Goal: Check status: Check status

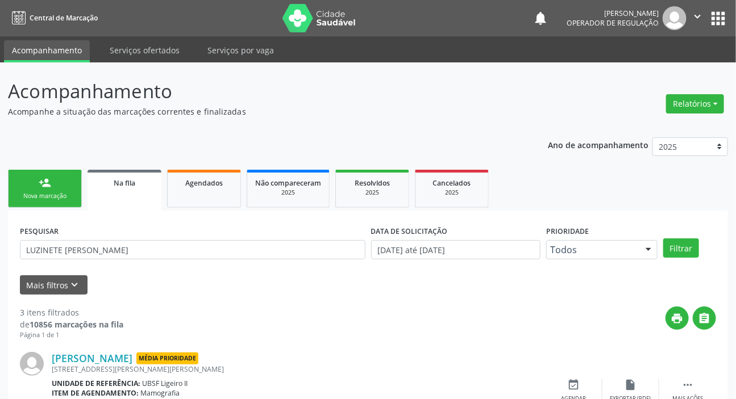
click at [403, 118] on div "Acompanhamento Acompanhe a situação das marcações correntes e finalizadas Relat…" at bounding box center [368, 367] width 720 height 580
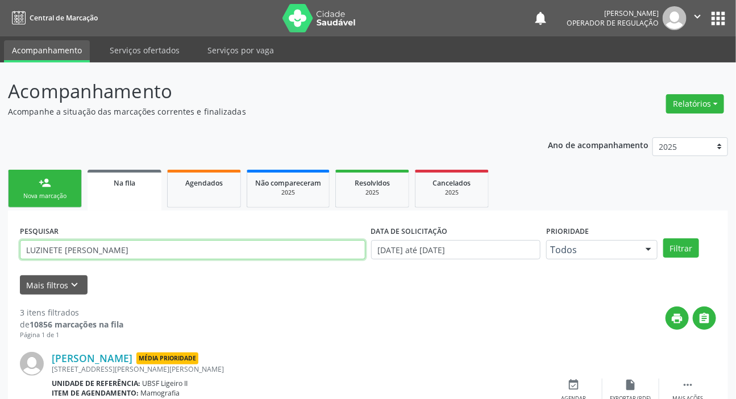
click at [161, 257] on input "LUZINETE [PERSON_NAME]" at bounding box center [192, 249] width 345 height 19
click at [663, 239] on button "Filtrar" at bounding box center [681, 248] width 36 height 19
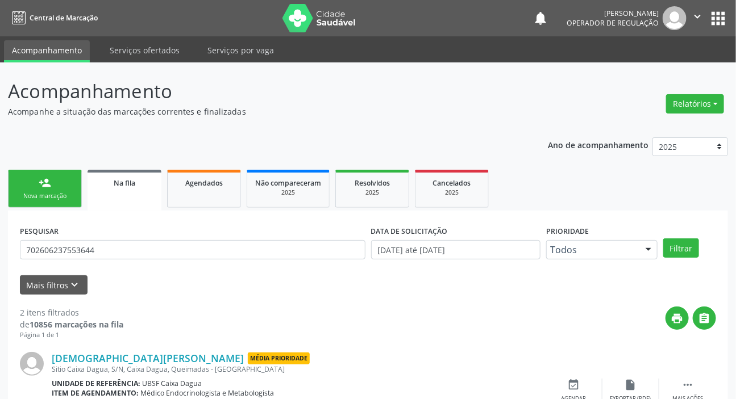
scroll to position [163, 0]
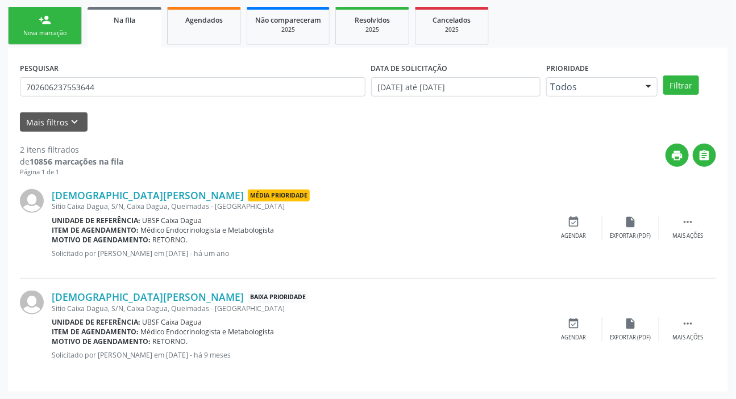
click at [262, 386] on div "PESQUISAR 702606237553644 DATA DE SOLICITAÇÃO [DATE] até [DATE] Prioridade Todo…" at bounding box center [368, 220] width 720 height 344
click at [156, 87] on input "702606237553644" at bounding box center [192, 86] width 345 height 19
click at [663, 76] on button "Filtrar" at bounding box center [681, 85] width 36 height 19
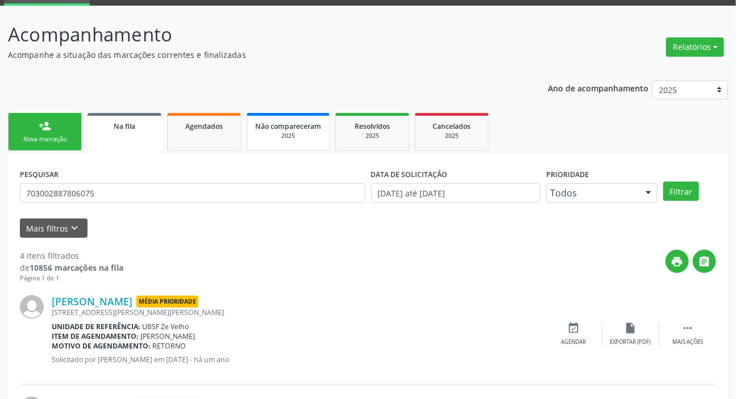
scroll to position [57, 0]
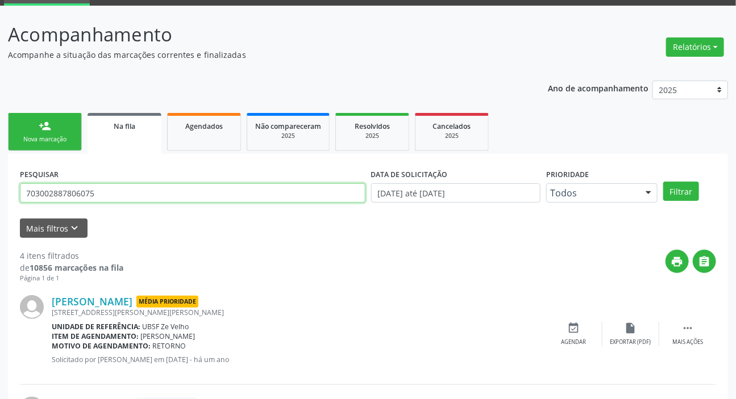
click at [139, 190] on input "703002887806075" at bounding box center [192, 193] width 345 height 19
click at [663, 182] on button "Filtrar" at bounding box center [681, 191] width 36 height 19
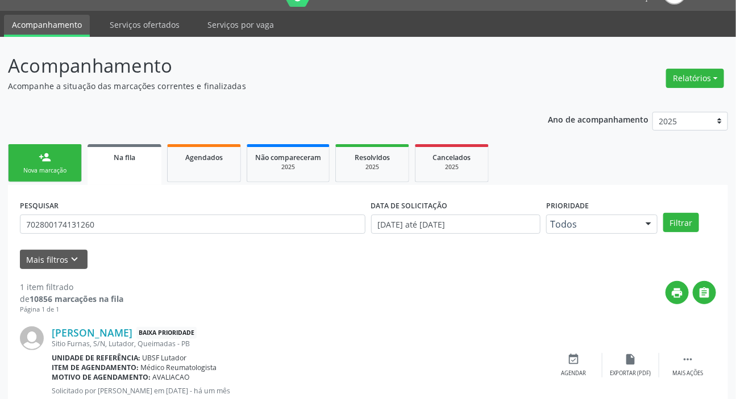
scroll to position [61, 0]
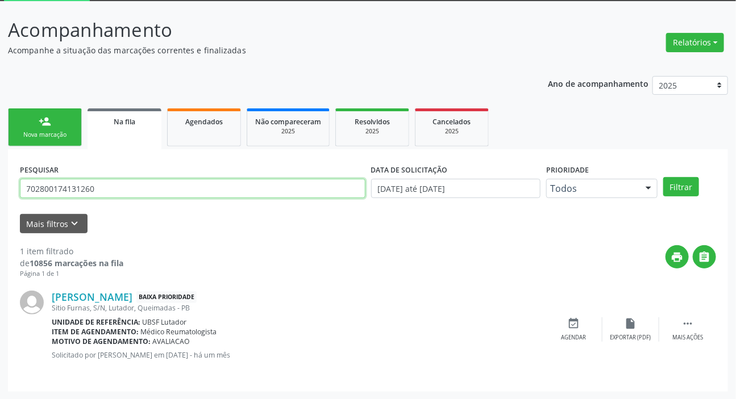
click at [108, 187] on input "702800174131260" at bounding box center [192, 188] width 345 height 19
type input "704002873387162"
click at [663, 177] on button "Filtrar" at bounding box center [681, 186] width 36 height 19
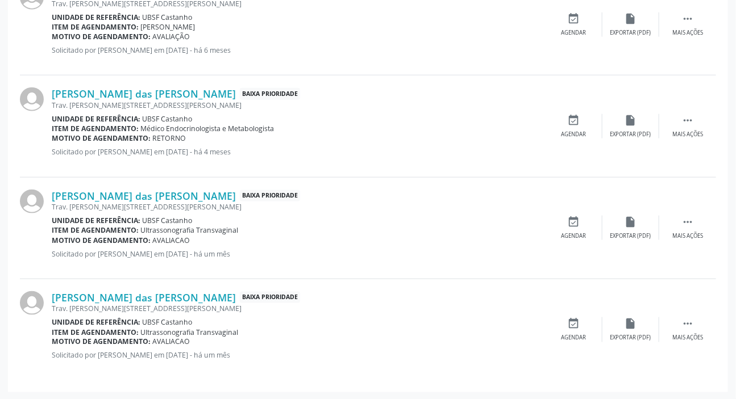
scroll to position [210, 0]
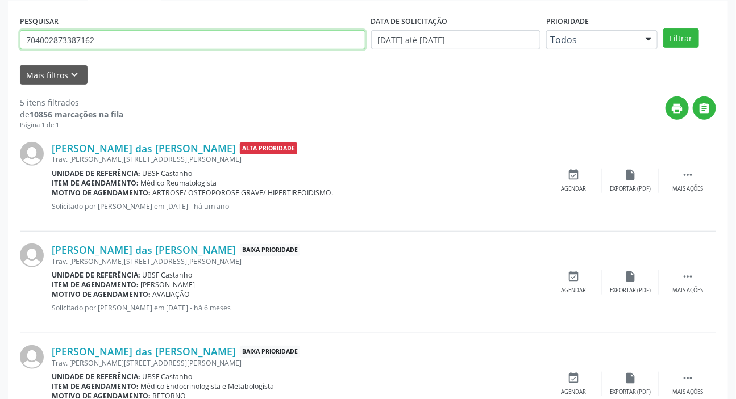
click at [173, 40] on input "704002873387162" at bounding box center [192, 39] width 345 height 19
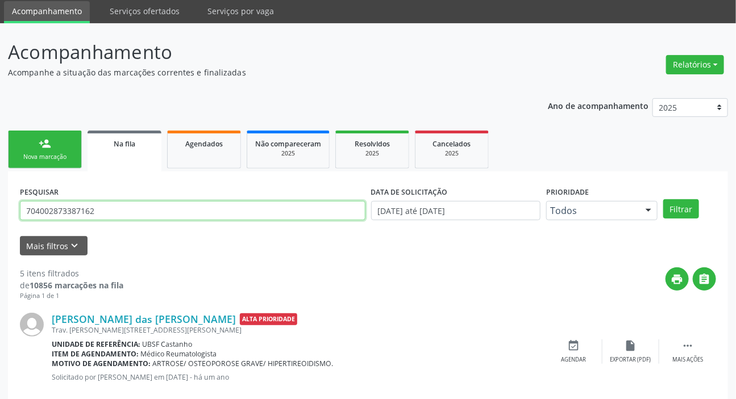
scroll to position [3, 0]
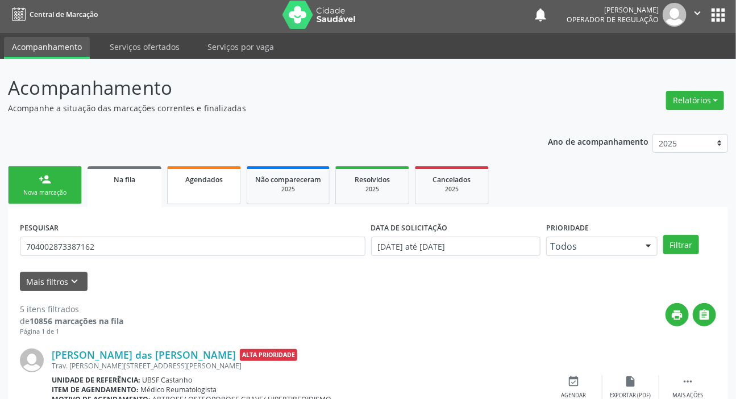
click at [206, 173] on div "Agendados" at bounding box center [204, 179] width 57 height 12
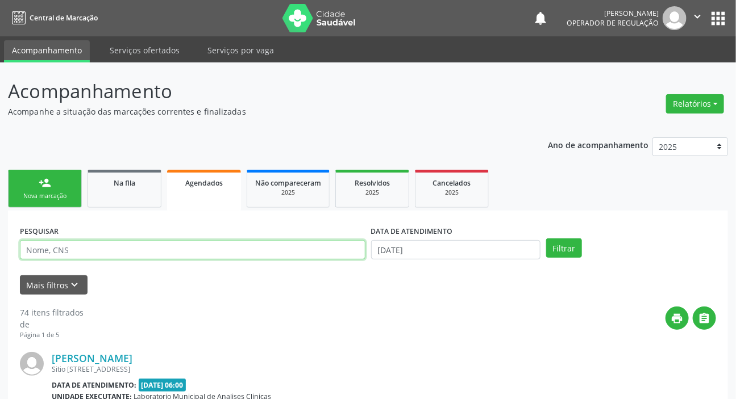
click at [148, 247] on input "text" at bounding box center [192, 249] width 345 height 19
paste input "704002873387162"
type input "704002873387162"
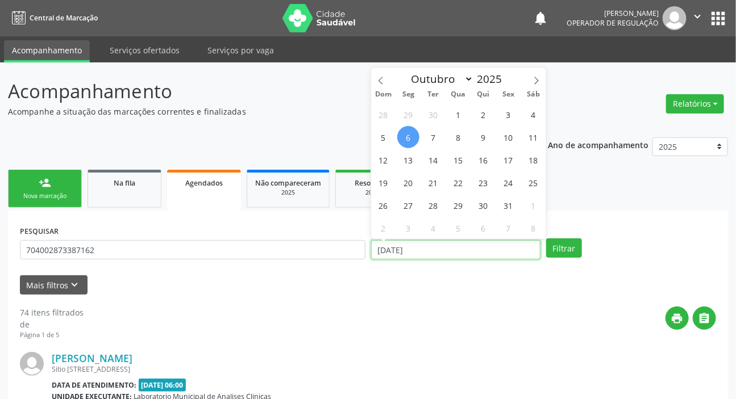
drag, startPoint x: 448, startPoint y: 247, endPoint x: 445, endPoint y: 253, distance: 6.1
click at [446, 249] on input "[DATE]" at bounding box center [456, 249] width 170 height 19
click at [573, 257] on div "PESQUISAR 704002873387162 DATA DE ATENDIMENTO Filtrar" at bounding box center [368, 245] width 702 height 44
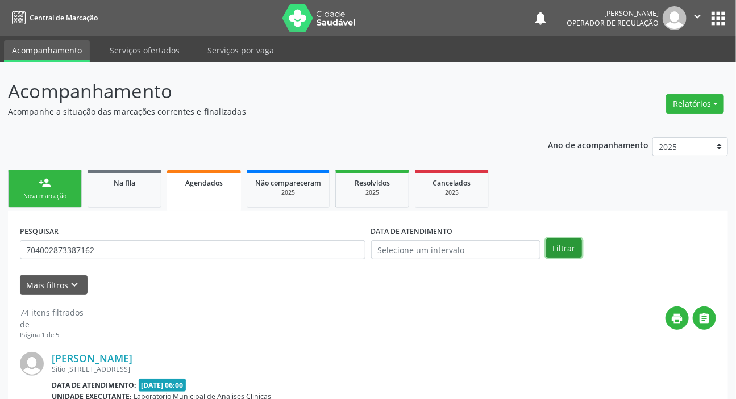
click at [570, 251] on button "Filtrar" at bounding box center [564, 248] width 36 height 19
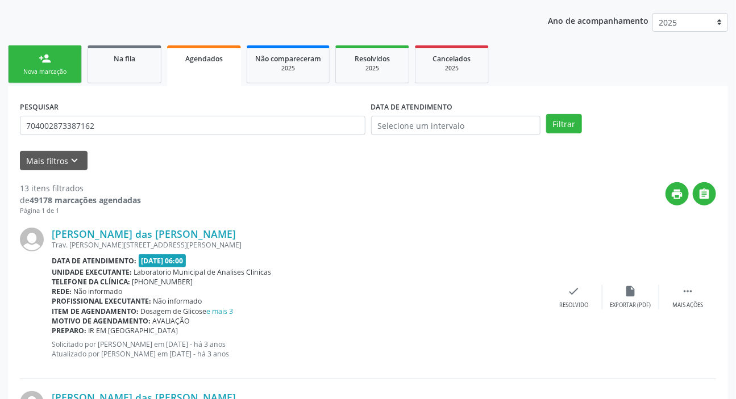
scroll to position [120, 0]
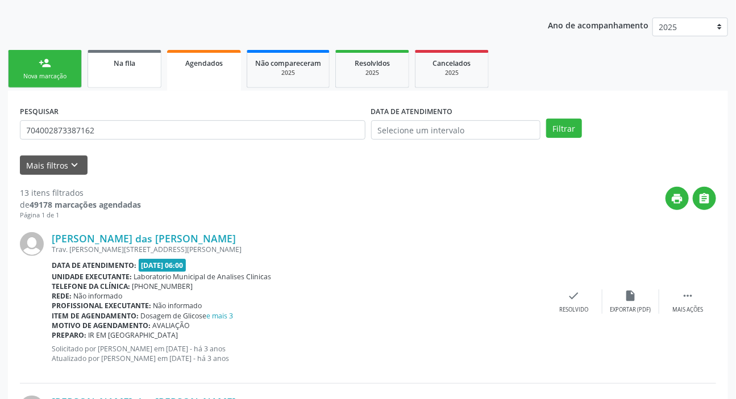
click at [130, 70] on link "Na fila" at bounding box center [124, 69] width 74 height 38
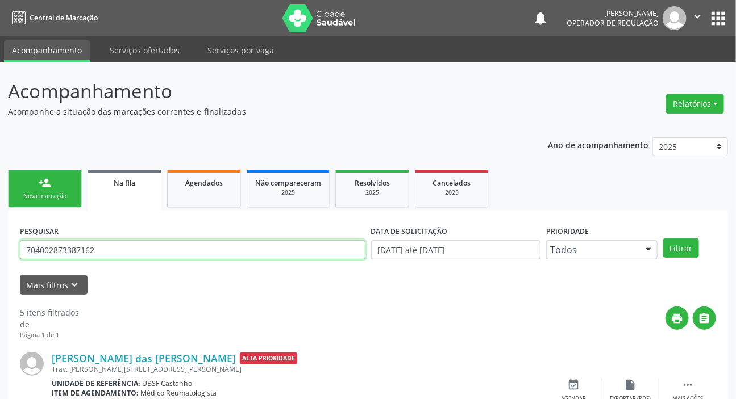
click at [141, 255] on input "704002873387162" at bounding box center [192, 249] width 345 height 19
click at [143, 255] on input "704002873387162" at bounding box center [192, 249] width 345 height 19
click at [663, 239] on button "Filtrar" at bounding box center [681, 248] width 36 height 19
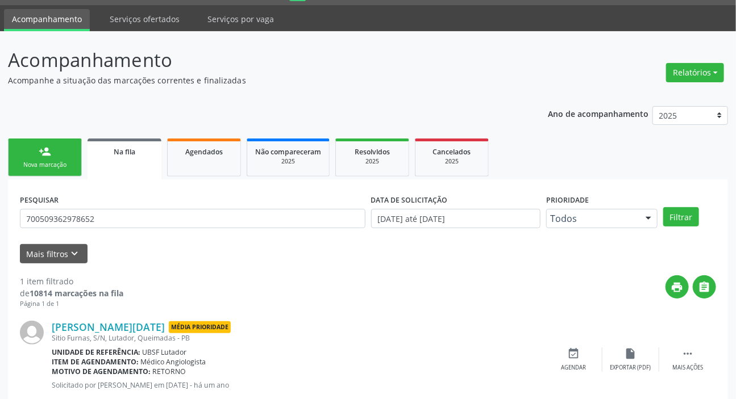
scroll to position [61, 0]
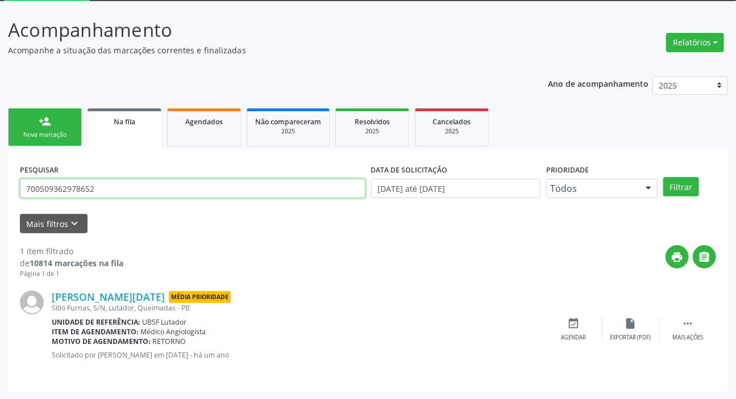
click at [118, 194] on input "700509362978652" at bounding box center [192, 188] width 345 height 19
click at [663, 177] on button "Filtrar" at bounding box center [681, 186] width 36 height 19
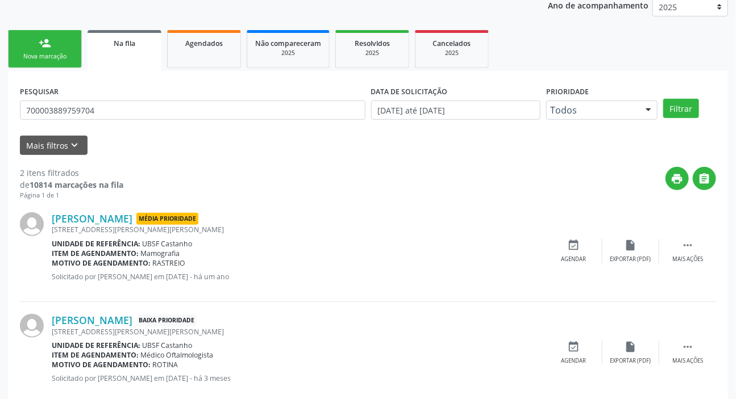
scroll to position [163, 0]
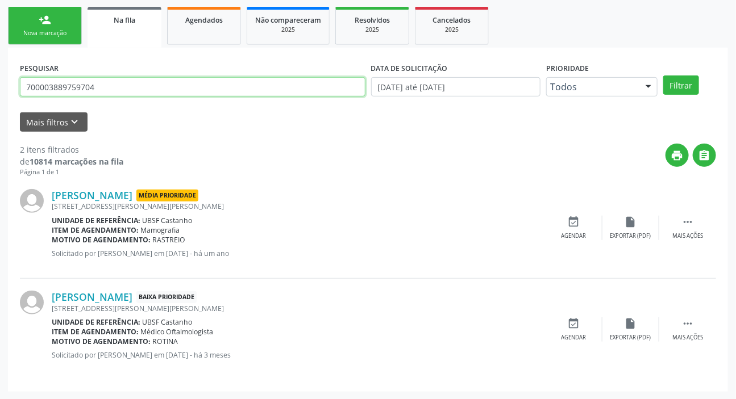
click at [109, 86] on input "700003889759704" at bounding box center [192, 86] width 345 height 19
click at [109, 87] on input "700003889759704" at bounding box center [192, 86] width 345 height 19
click at [109, 88] on input "700003889759704" at bounding box center [192, 86] width 345 height 19
click at [113, 94] on input "700003889759704" at bounding box center [192, 86] width 345 height 19
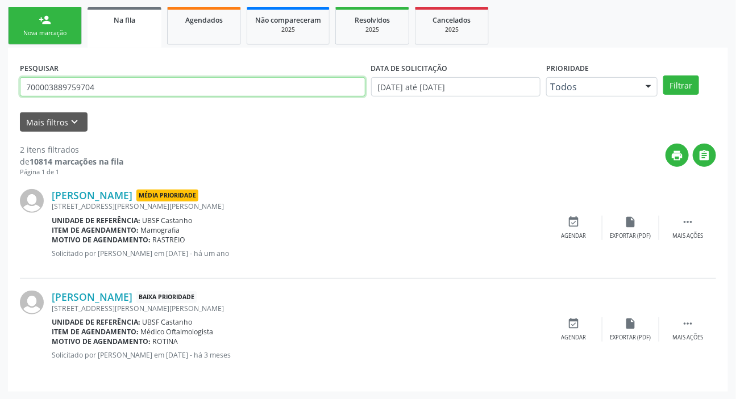
click at [113, 94] on input "700003889759704" at bounding box center [192, 86] width 345 height 19
click at [663, 76] on button "Filtrar" at bounding box center [681, 85] width 36 height 19
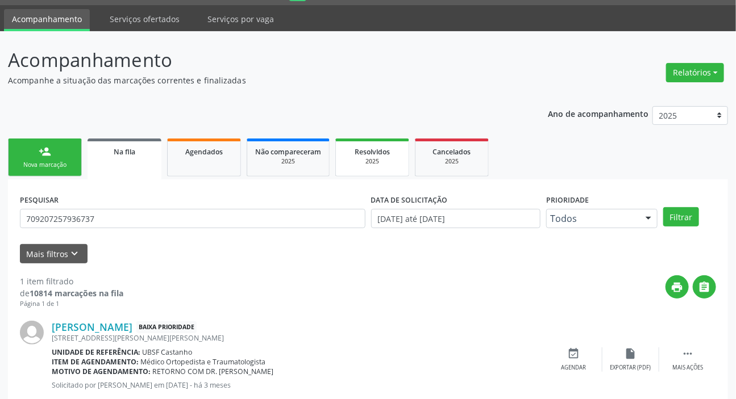
scroll to position [61, 0]
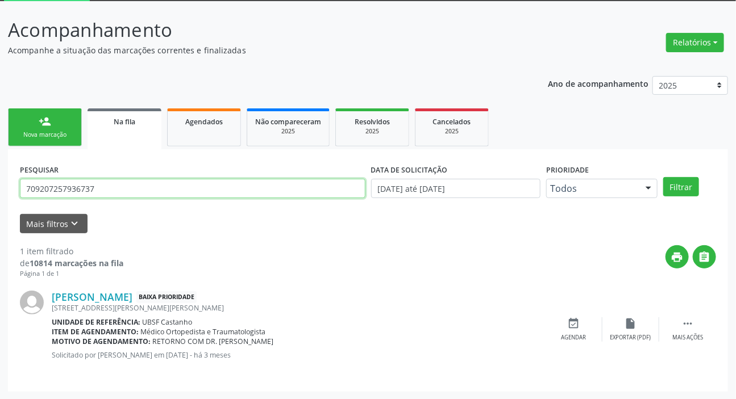
click at [88, 189] on input "709207257936737" at bounding box center [192, 188] width 345 height 19
click at [663, 177] on button "Filtrar" at bounding box center [681, 186] width 36 height 19
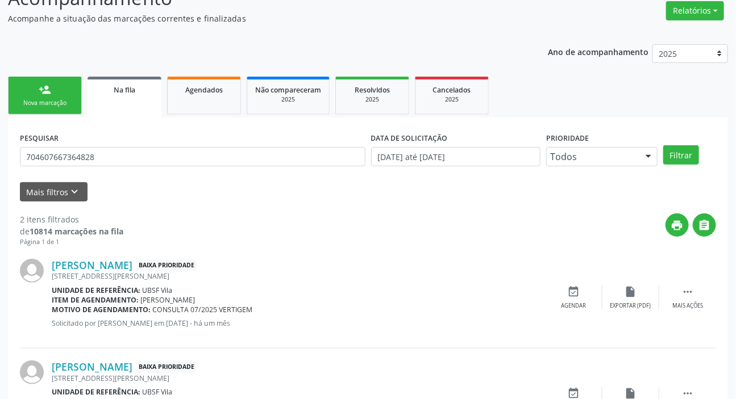
scroll to position [163, 0]
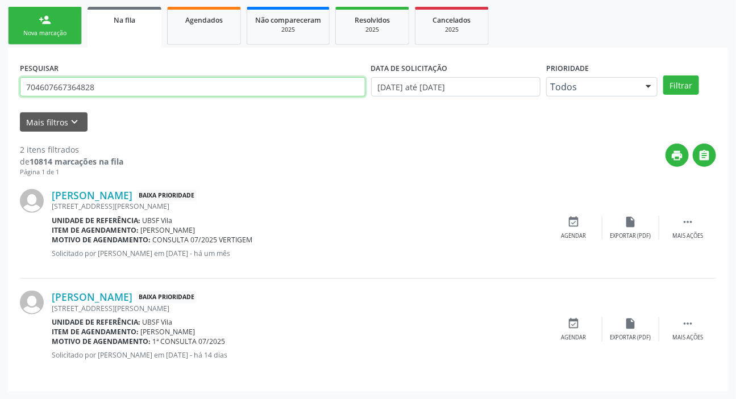
click at [211, 86] on input "704607667364828" at bounding box center [192, 86] width 345 height 19
click at [210, 86] on input "704607667364828" at bounding box center [192, 86] width 345 height 19
click at [663, 76] on button "Filtrar" at bounding box center [681, 85] width 36 height 19
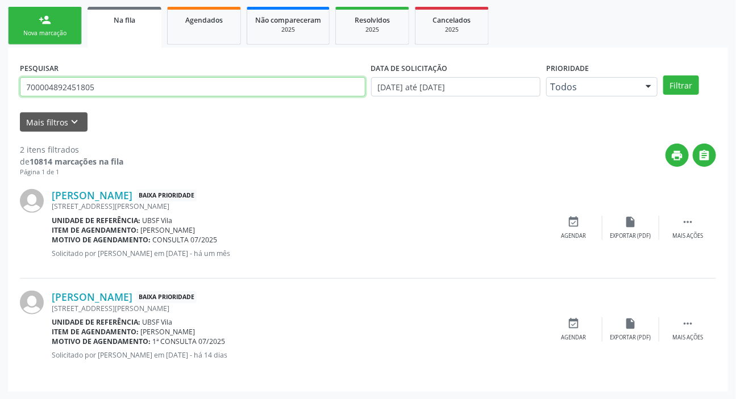
click at [114, 81] on input "700004892451805" at bounding box center [192, 86] width 345 height 19
click at [141, 84] on input "700004892451805" at bounding box center [192, 86] width 345 height 19
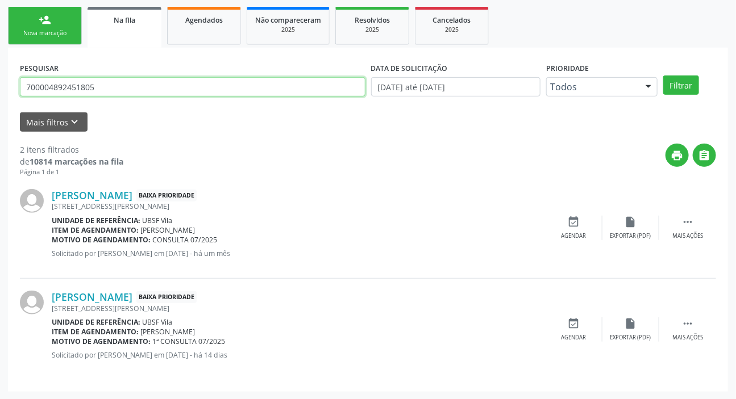
click at [141, 84] on input "700004892451805" at bounding box center [192, 86] width 345 height 19
type input "700505199141651"
click at [663, 76] on button "Filtrar" at bounding box center [681, 85] width 36 height 19
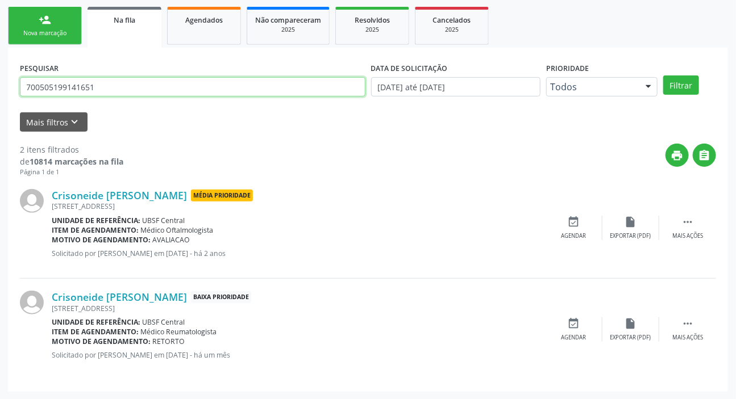
click at [138, 84] on input "700505199141651" at bounding box center [192, 86] width 345 height 19
click at [211, 32] on link "Agendados" at bounding box center [204, 26] width 74 height 38
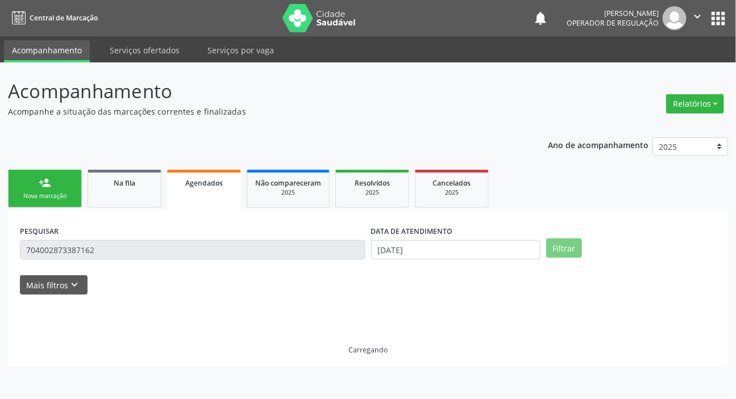
scroll to position [0, 0]
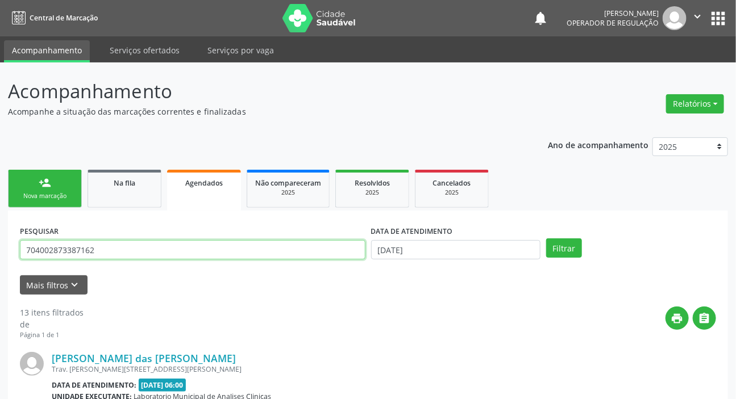
click at [192, 255] on input "704002873387162" at bounding box center [192, 249] width 345 height 19
paste input "0505199141651"
type input "700505199141651"
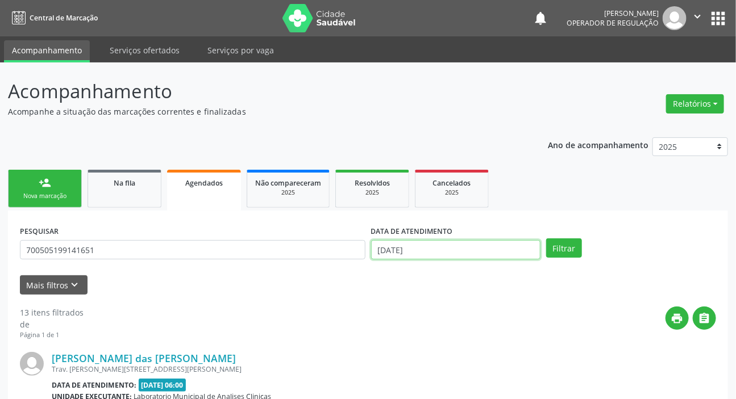
click at [443, 245] on input "[DATE]" at bounding box center [456, 249] width 170 height 19
click at [553, 248] on button "Filtrar" at bounding box center [564, 248] width 36 height 19
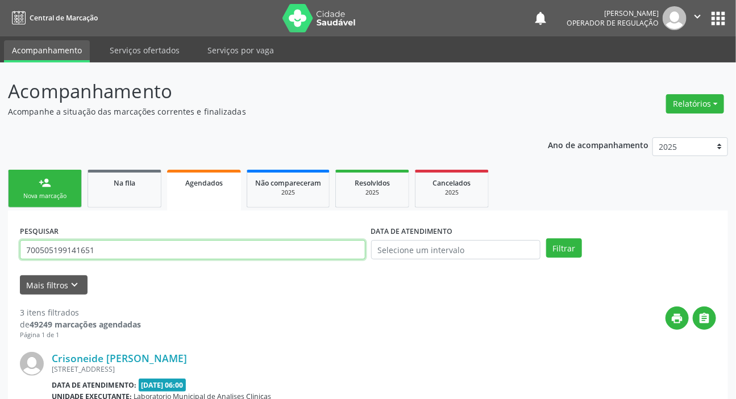
click at [200, 256] on input "700505199141651" at bounding box center [192, 249] width 345 height 19
drag, startPoint x: 200, startPoint y: 256, endPoint x: 113, endPoint y: 192, distance: 108.1
click at [197, 256] on input "700505199141651" at bounding box center [192, 249] width 345 height 19
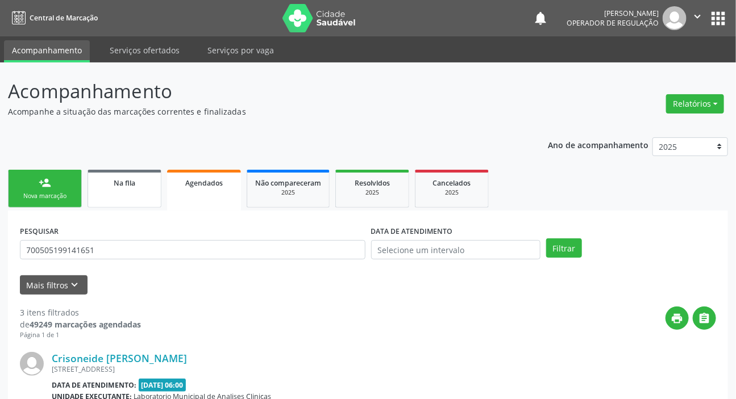
click at [108, 174] on link "Na fila" at bounding box center [124, 189] width 74 height 38
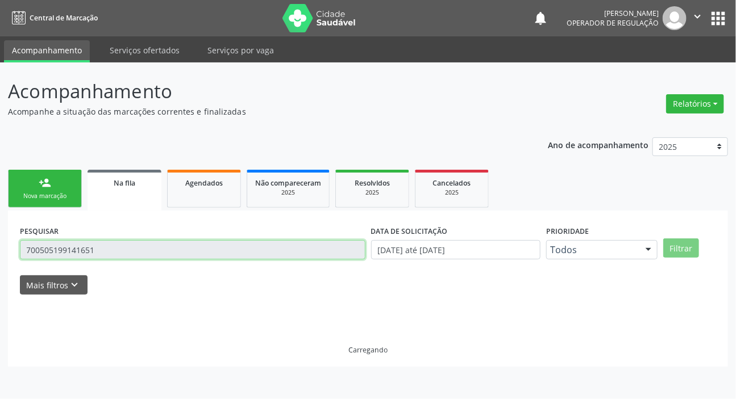
click at [141, 250] on input "700505199141651" at bounding box center [192, 249] width 345 height 19
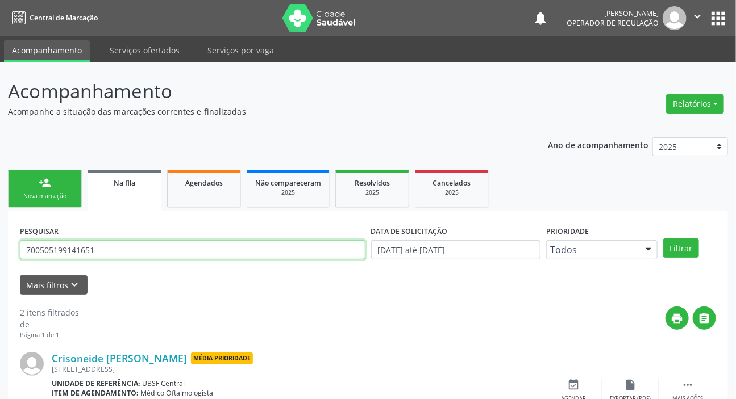
click at [141, 250] on input "700505199141651" at bounding box center [192, 249] width 345 height 19
type input "706508320172194"
click at [663, 239] on button "Filtrar" at bounding box center [681, 248] width 36 height 19
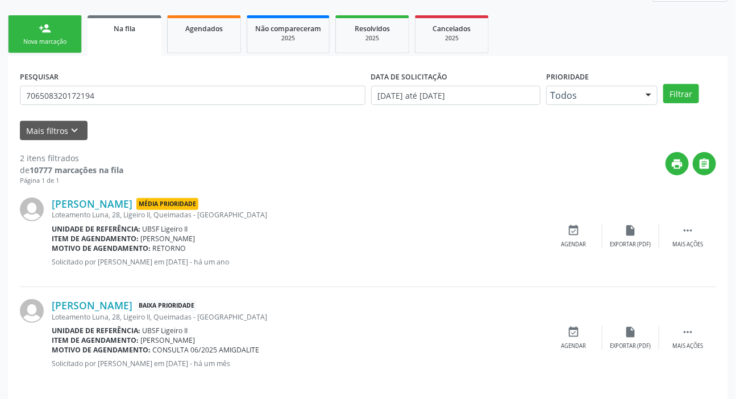
scroll to position [163, 0]
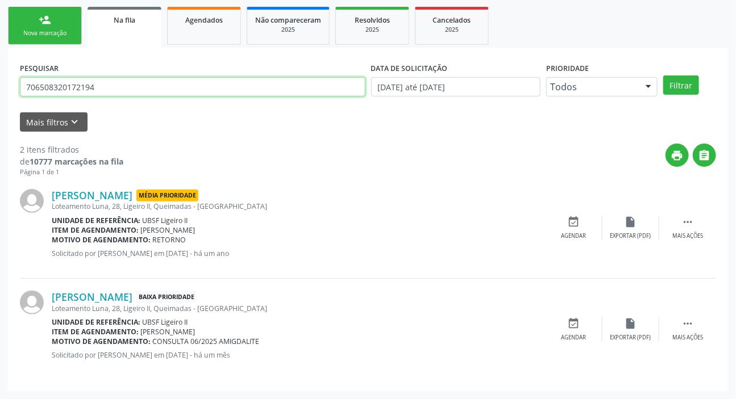
click at [170, 91] on input "706508320172194" at bounding box center [192, 86] width 345 height 19
click at [170, 88] on input "706508320172194" at bounding box center [192, 86] width 345 height 19
click at [187, 25] on link "Agendados" at bounding box center [204, 26] width 74 height 38
select select "9"
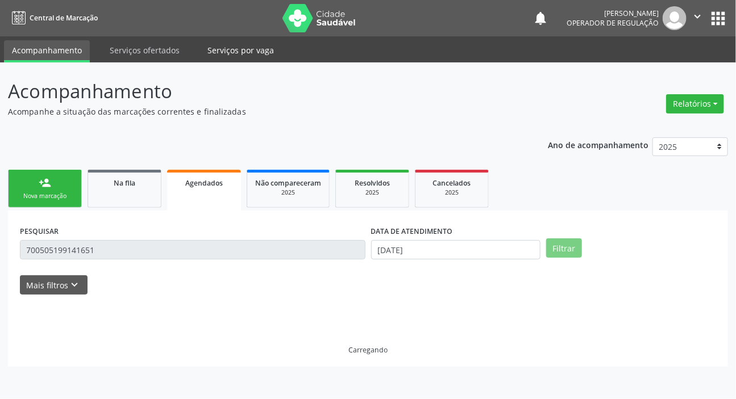
scroll to position [0, 0]
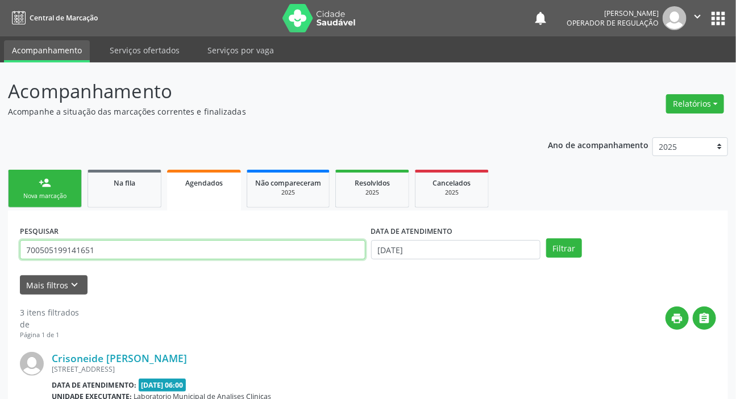
click at [209, 249] on input "700505199141651" at bounding box center [192, 249] width 345 height 19
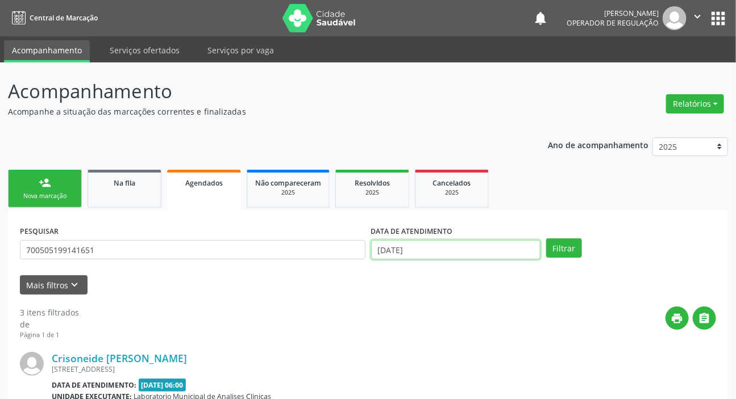
click at [390, 250] on input "[DATE]" at bounding box center [456, 249] width 170 height 19
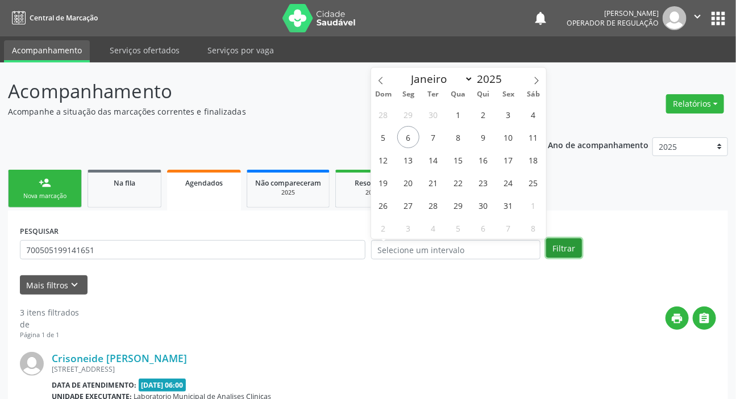
click at [558, 248] on button "Filtrar" at bounding box center [564, 248] width 36 height 19
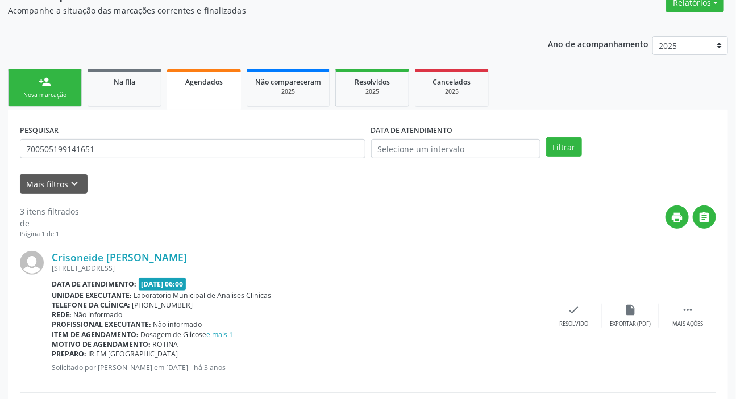
scroll to position [103, 0]
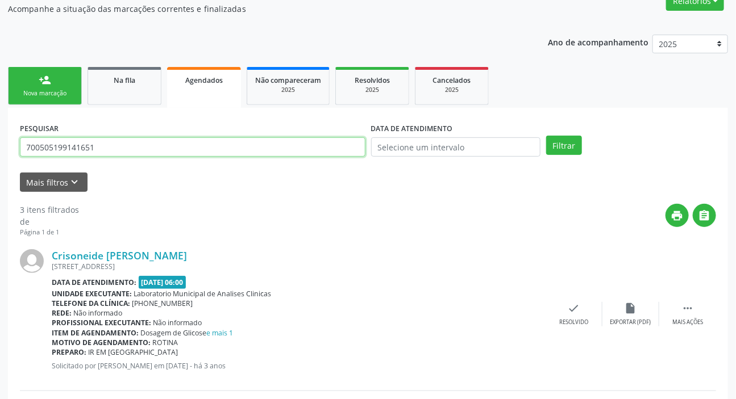
click at [174, 145] on input "700505199141651" at bounding box center [192, 146] width 345 height 19
type input "706508320172194"
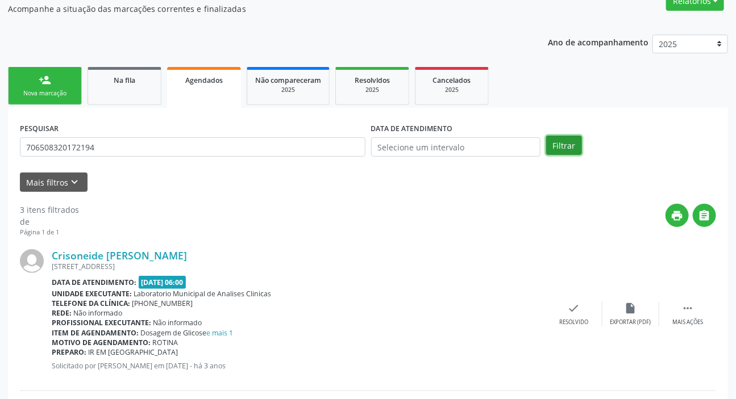
click at [562, 143] on button "Filtrar" at bounding box center [564, 145] width 36 height 19
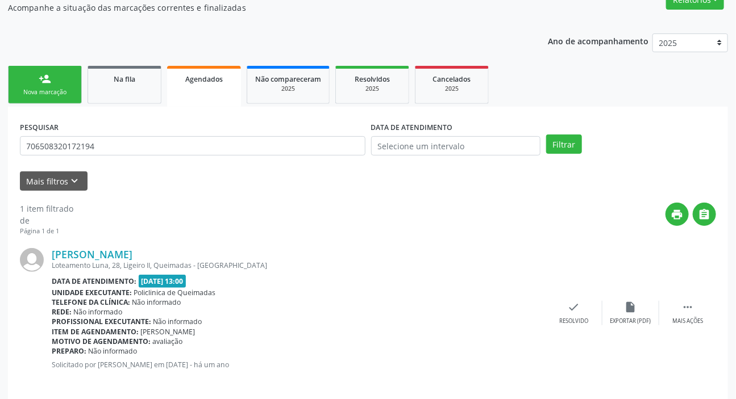
scroll to position [114, 0]
